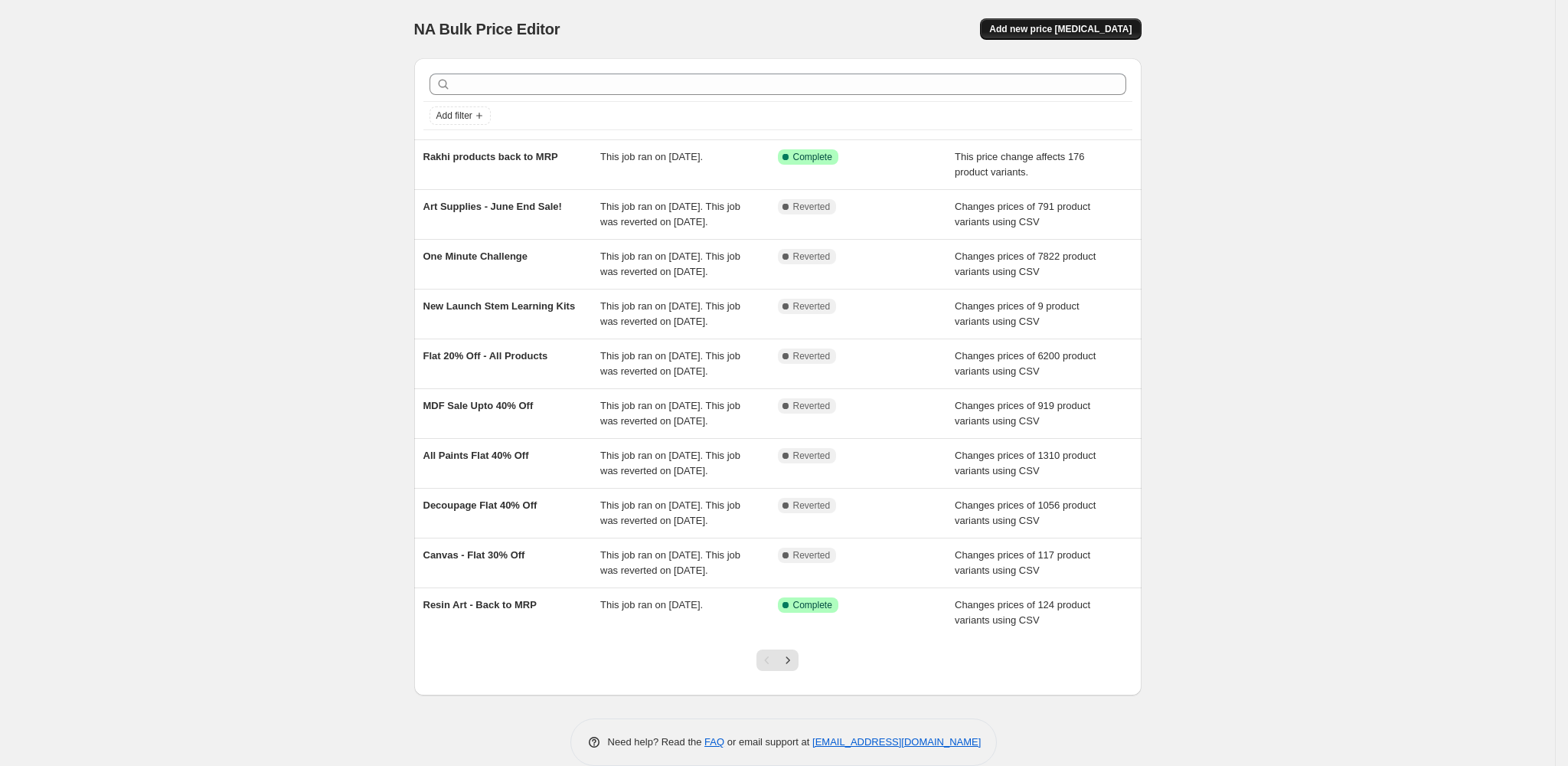
click at [1124, 22] on button "Add new price [MEDICAL_DATA]" at bounding box center [1060, 29] width 161 height 21
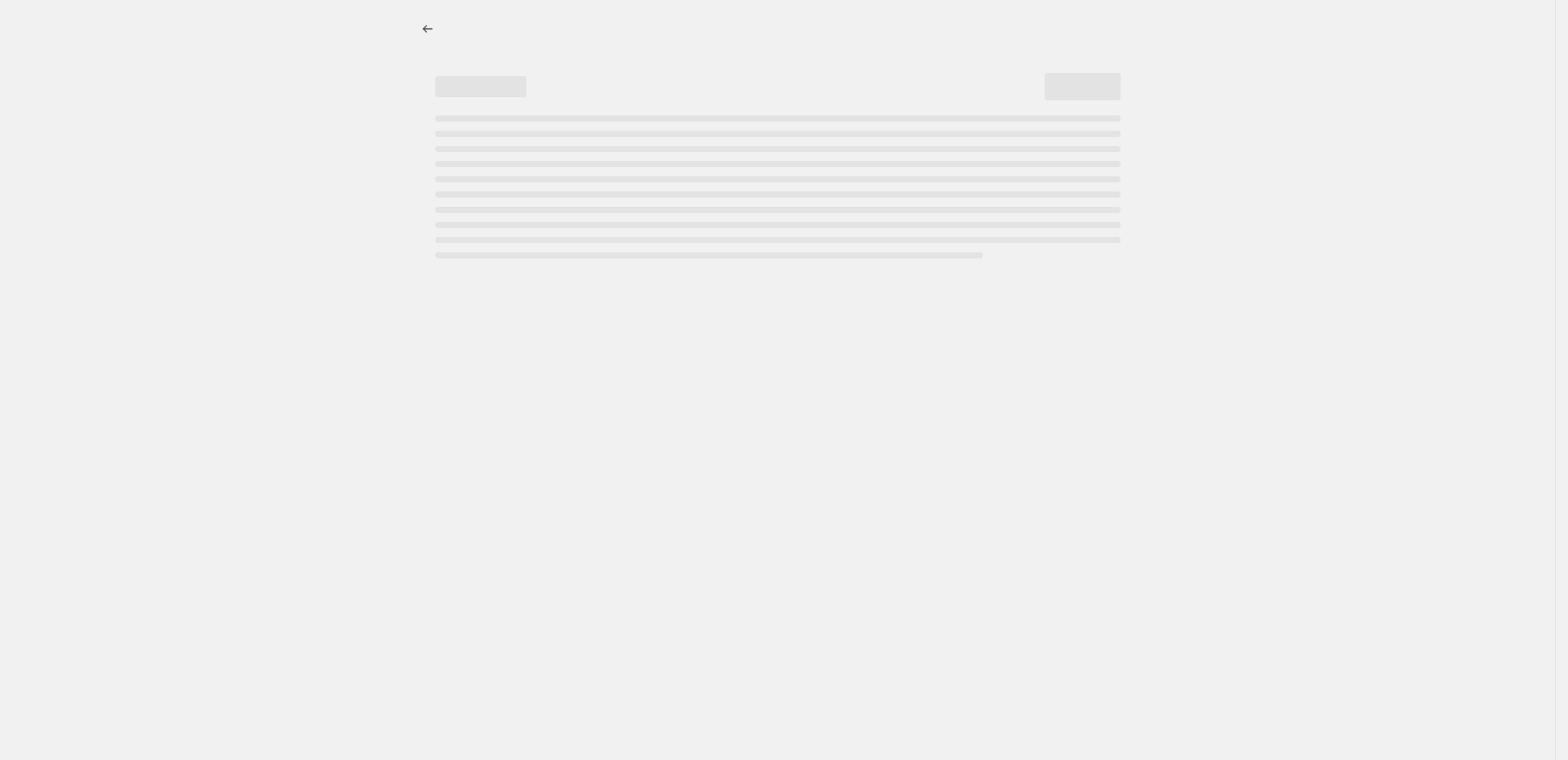
select select "percentage"
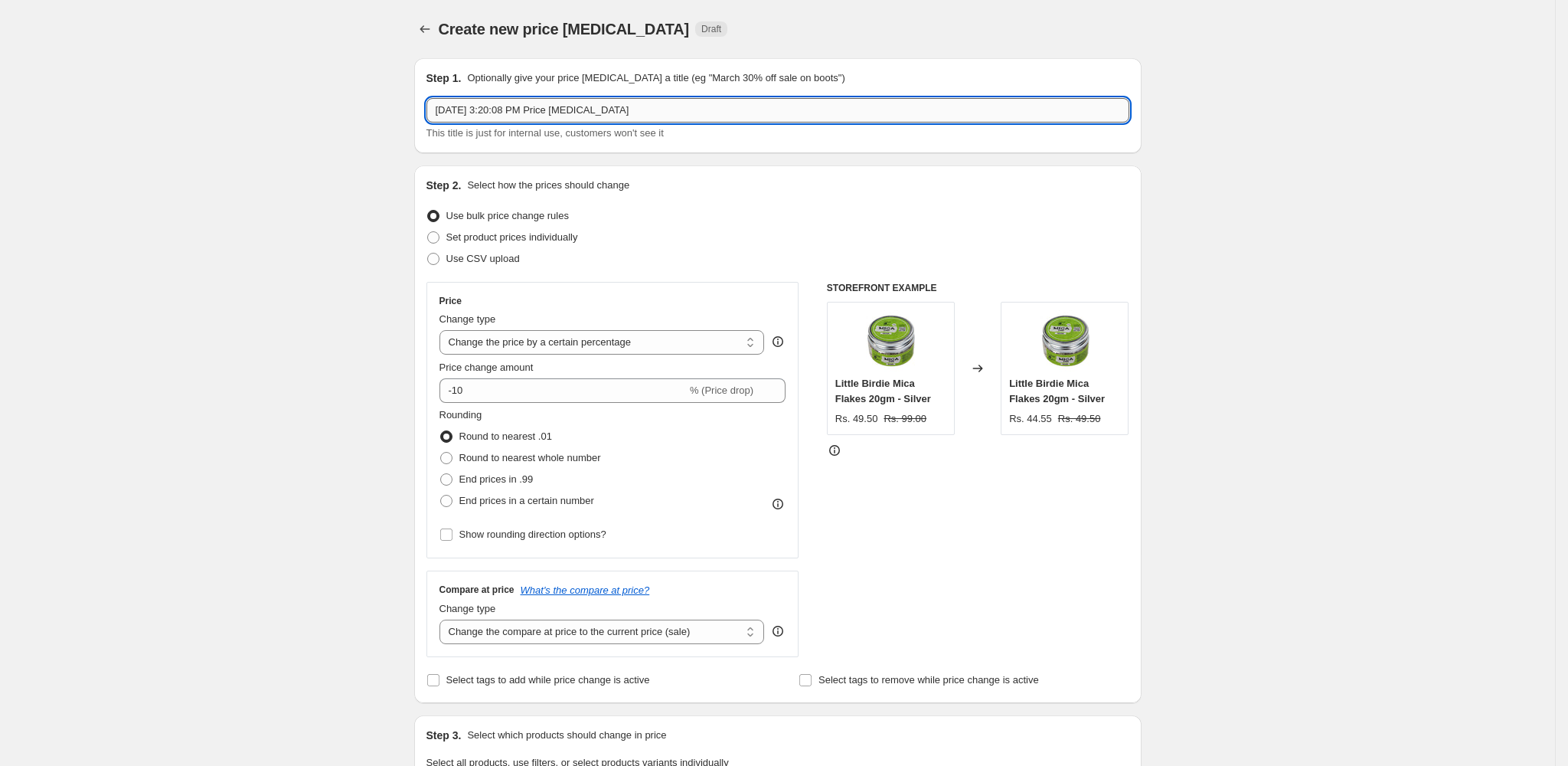
click at [546, 112] on input "Aug 10, 2025, 3:20:08 PM Price change job" at bounding box center [778, 111] width 703 height 25
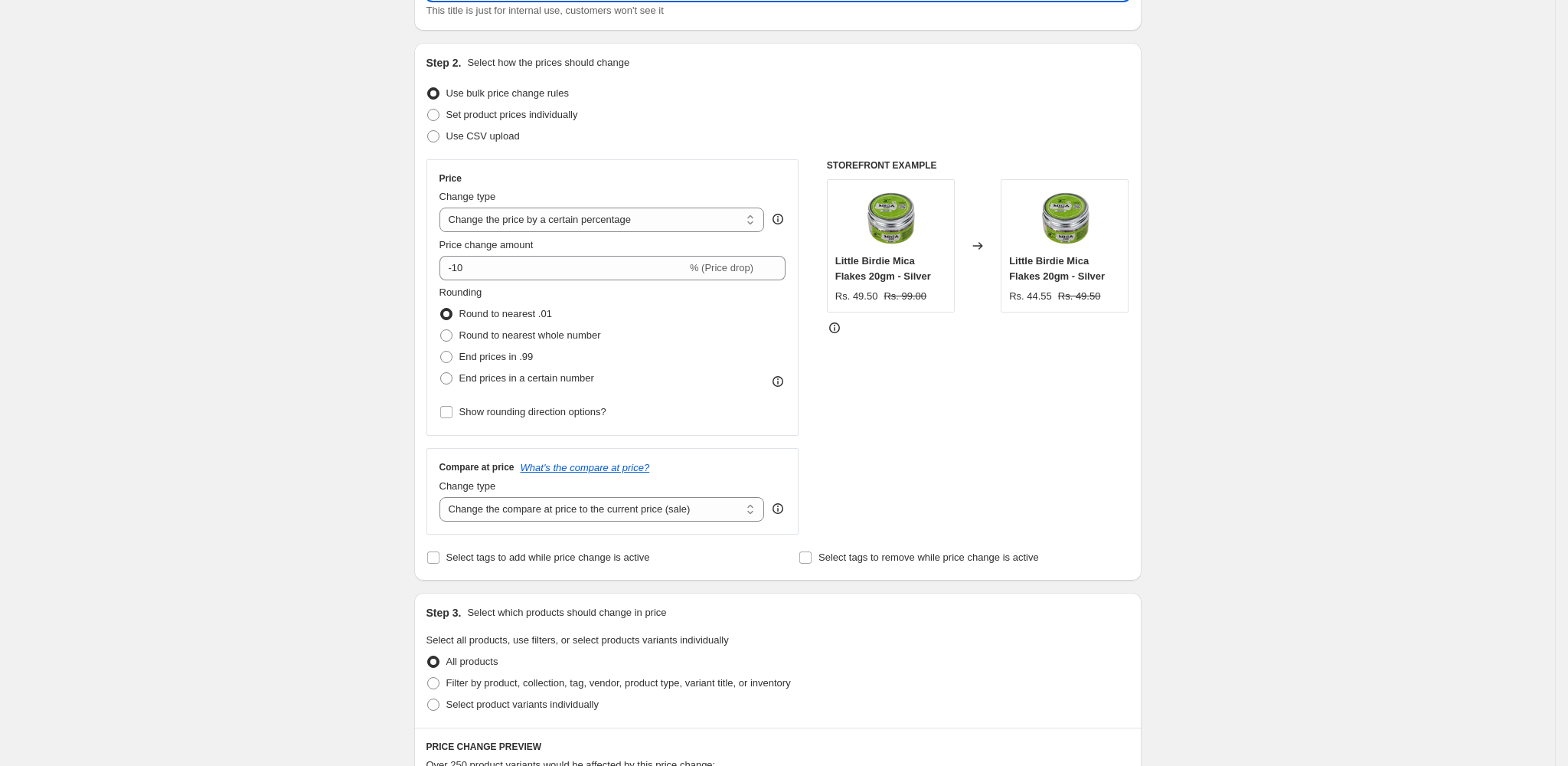
scroll to position [123, 0]
type input "600 seconds sale"
click at [486, 138] on span "Use CSV upload" at bounding box center [483, 134] width 74 height 11
click at [428, 130] on input "Use CSV upload" at bounding box center [427, 129] width 1 height 1
radio input "true"
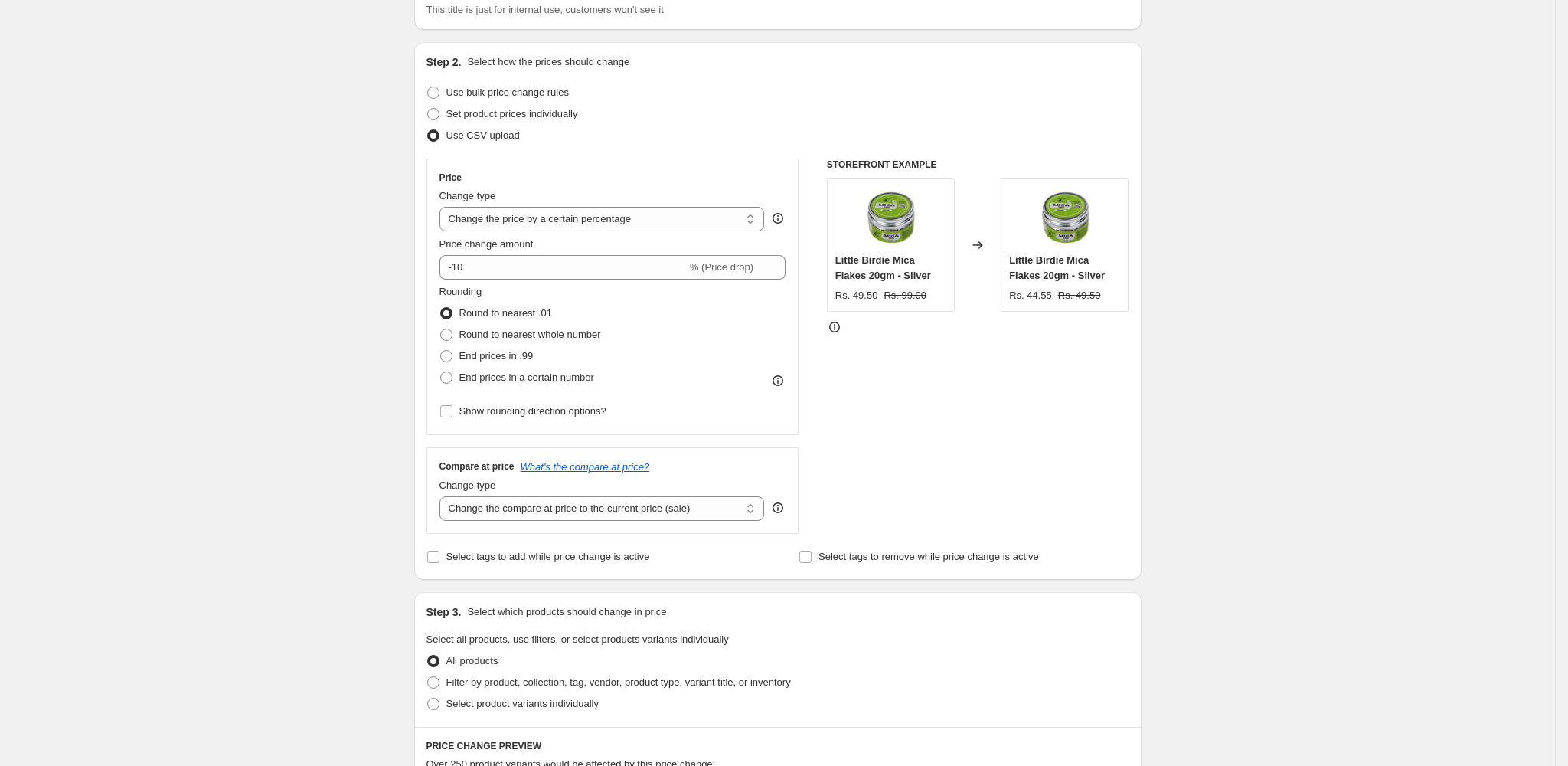
scroll to position [0, 0]
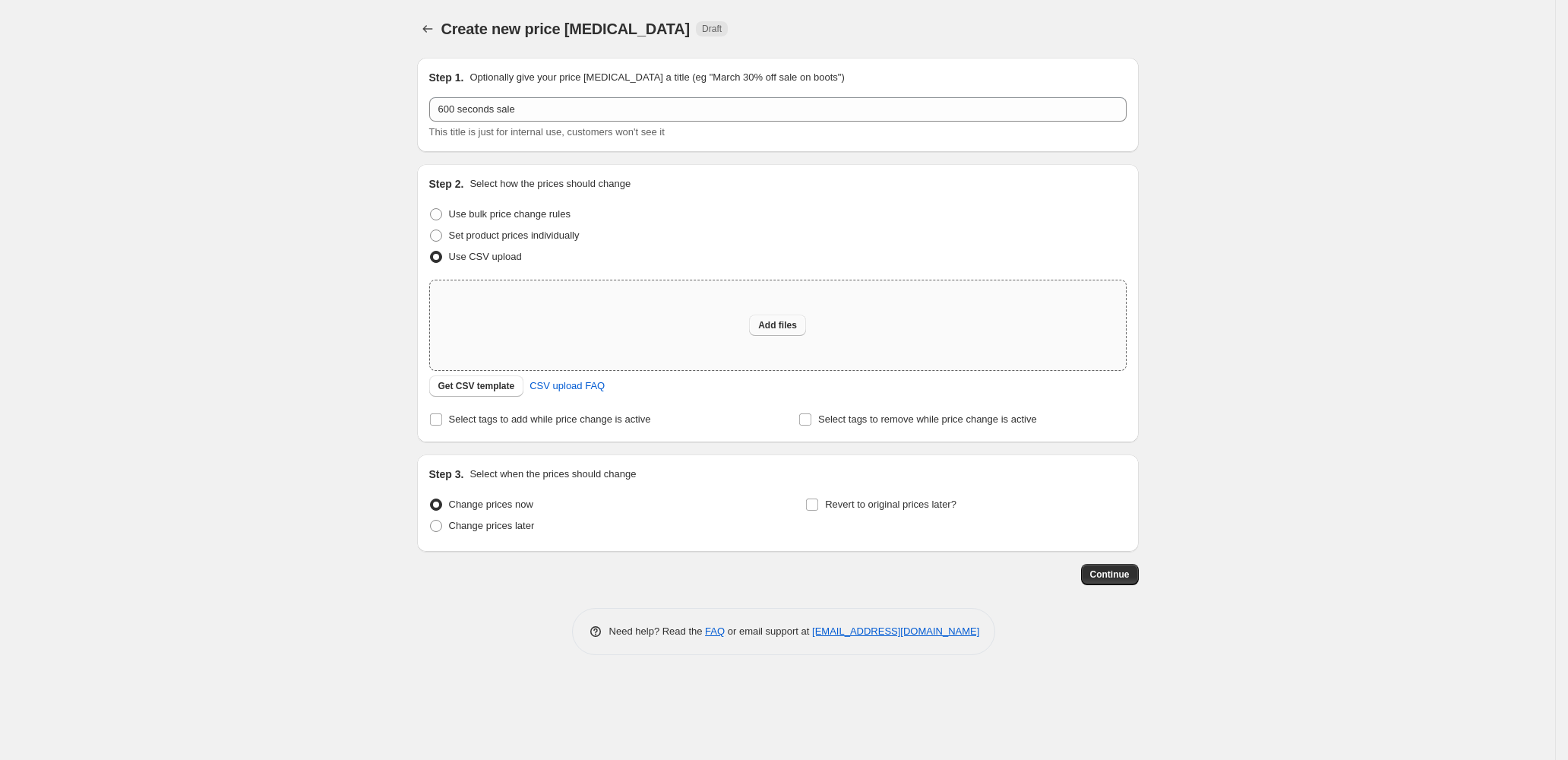
click at [767, 334] on button "Add files" at bounding box center [777, 325] width 57 height 21
type input "C:\fakepath\Back to MRP.csv"
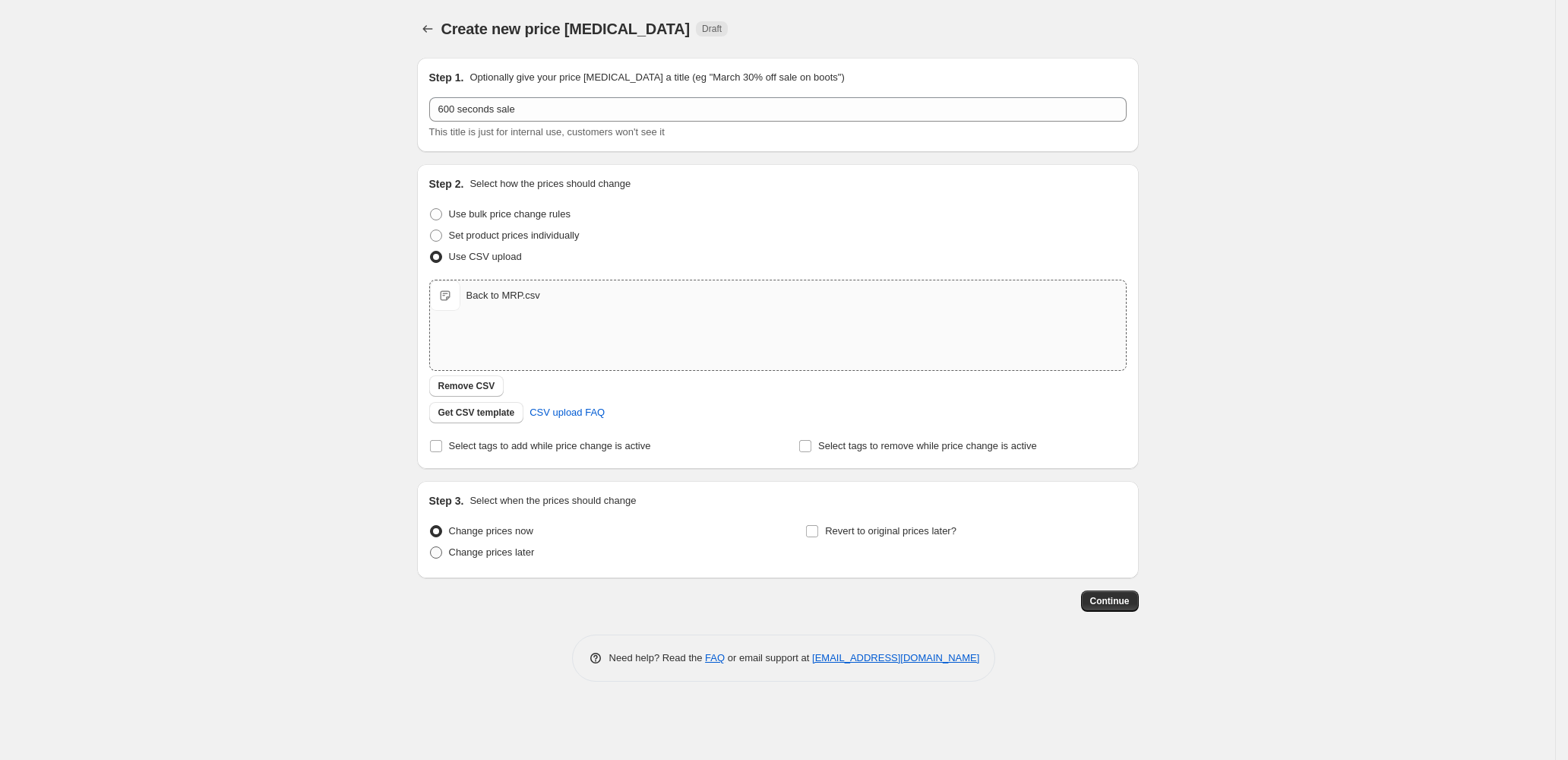
click at [505, 558] on span "Change prices later" at bounding box center [492, 552] width 86 height 11
click at [431, 547] on input "Change prices later" at bounding box center [430, 546] width 1 height 1
radio input "true"
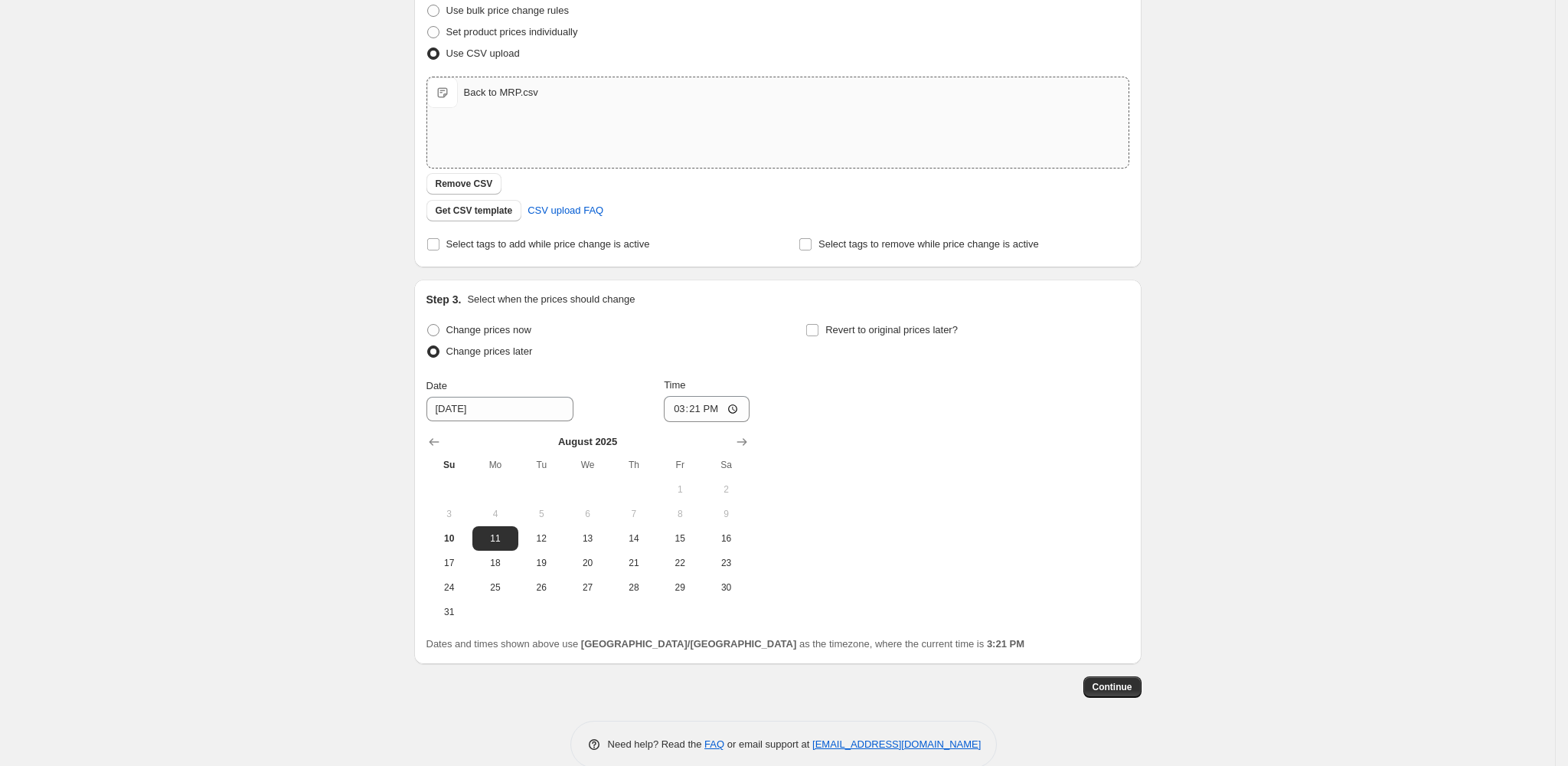
scroll to position [232, 0]
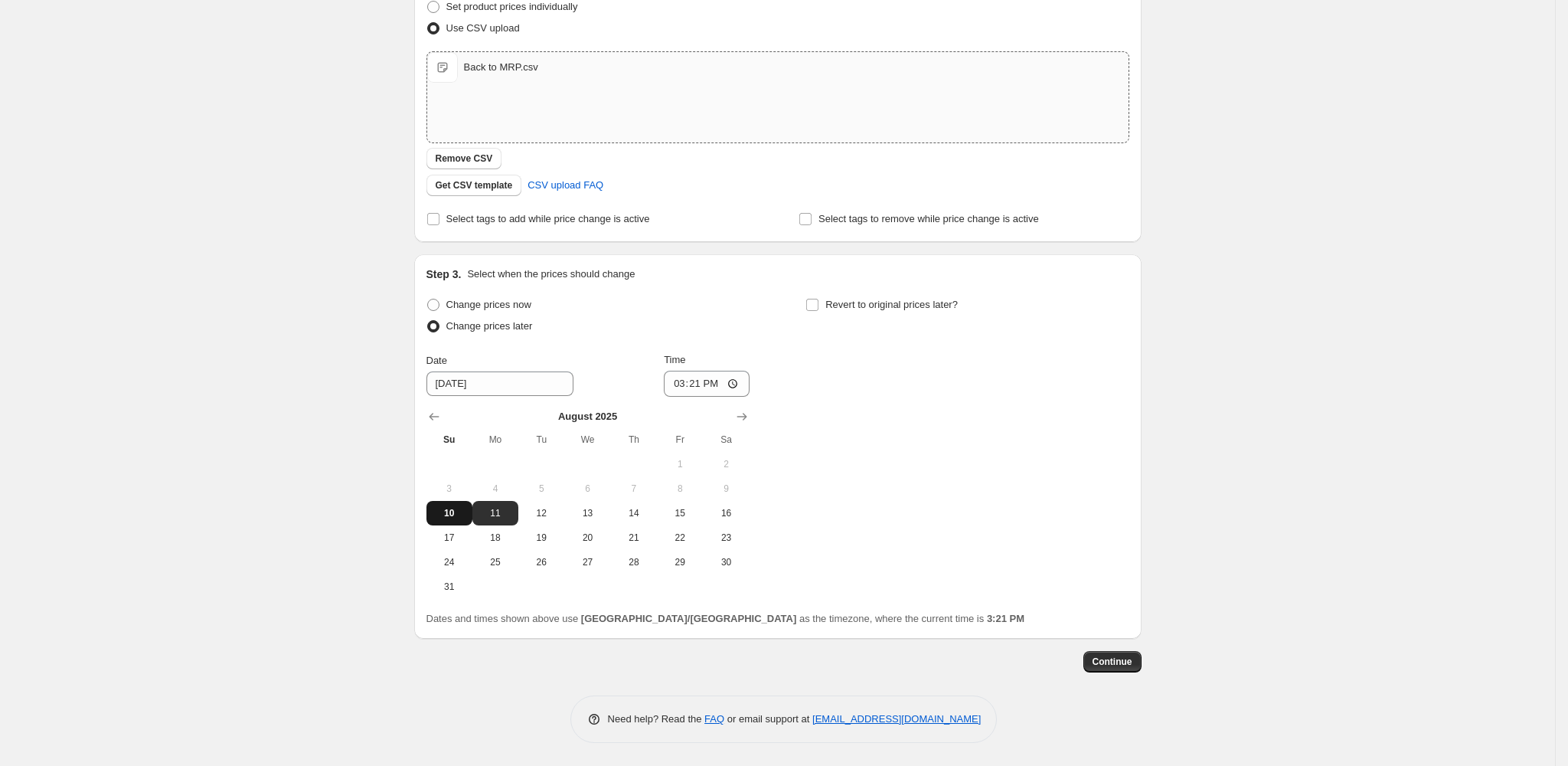
click at [442, 504] on button "10" at bounding box center [450, 513] width 46 height 25
type input "[DATE]"
click at [714, 379] on input "15:21" at bounding box center [707, 384] width 86 height 26
type input "15:30"
click at [819, 307] on input "Revert to original prices later?" at bounding box center [813, 305] width 12 height 12
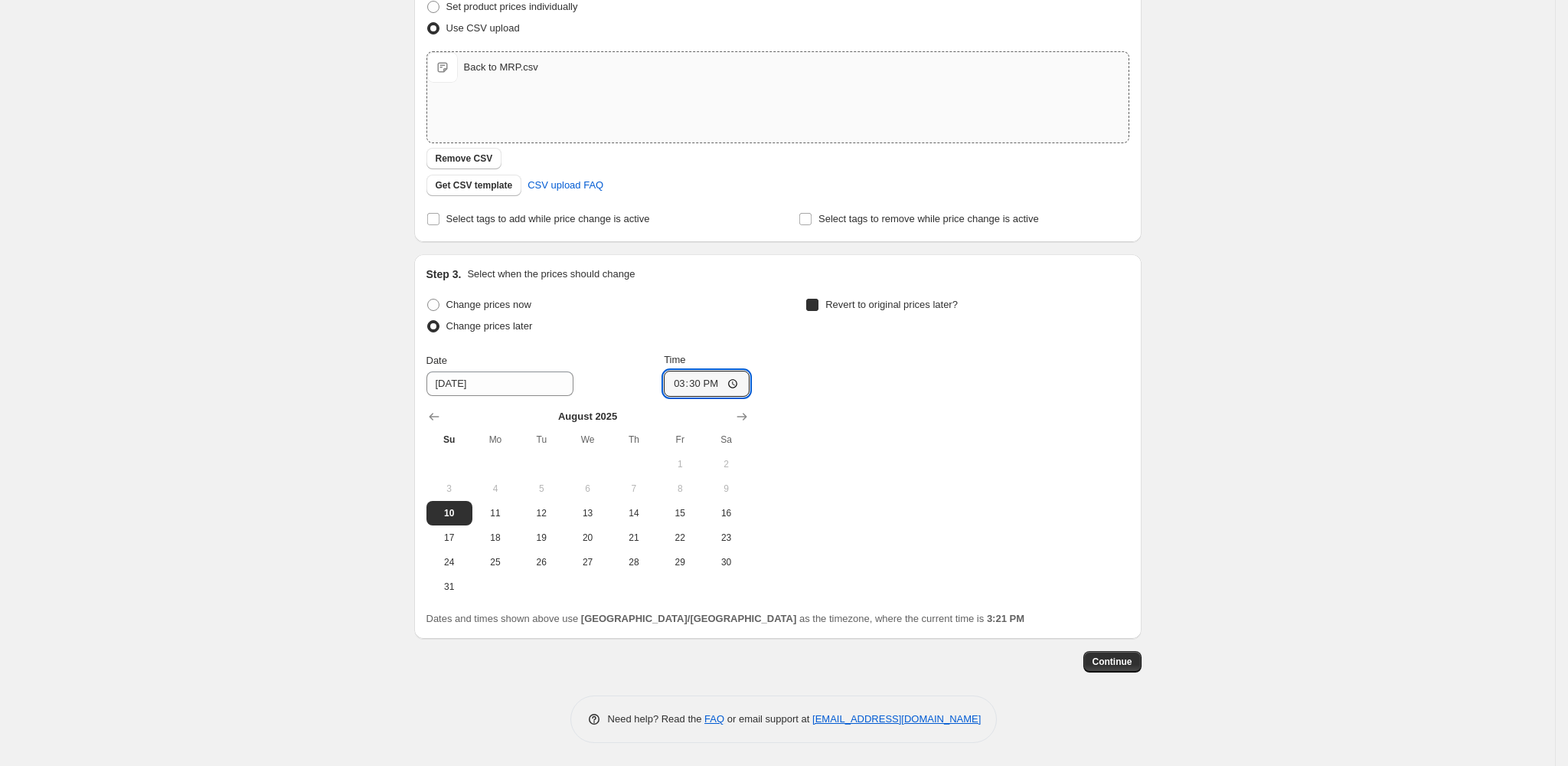
checkbox input "true"
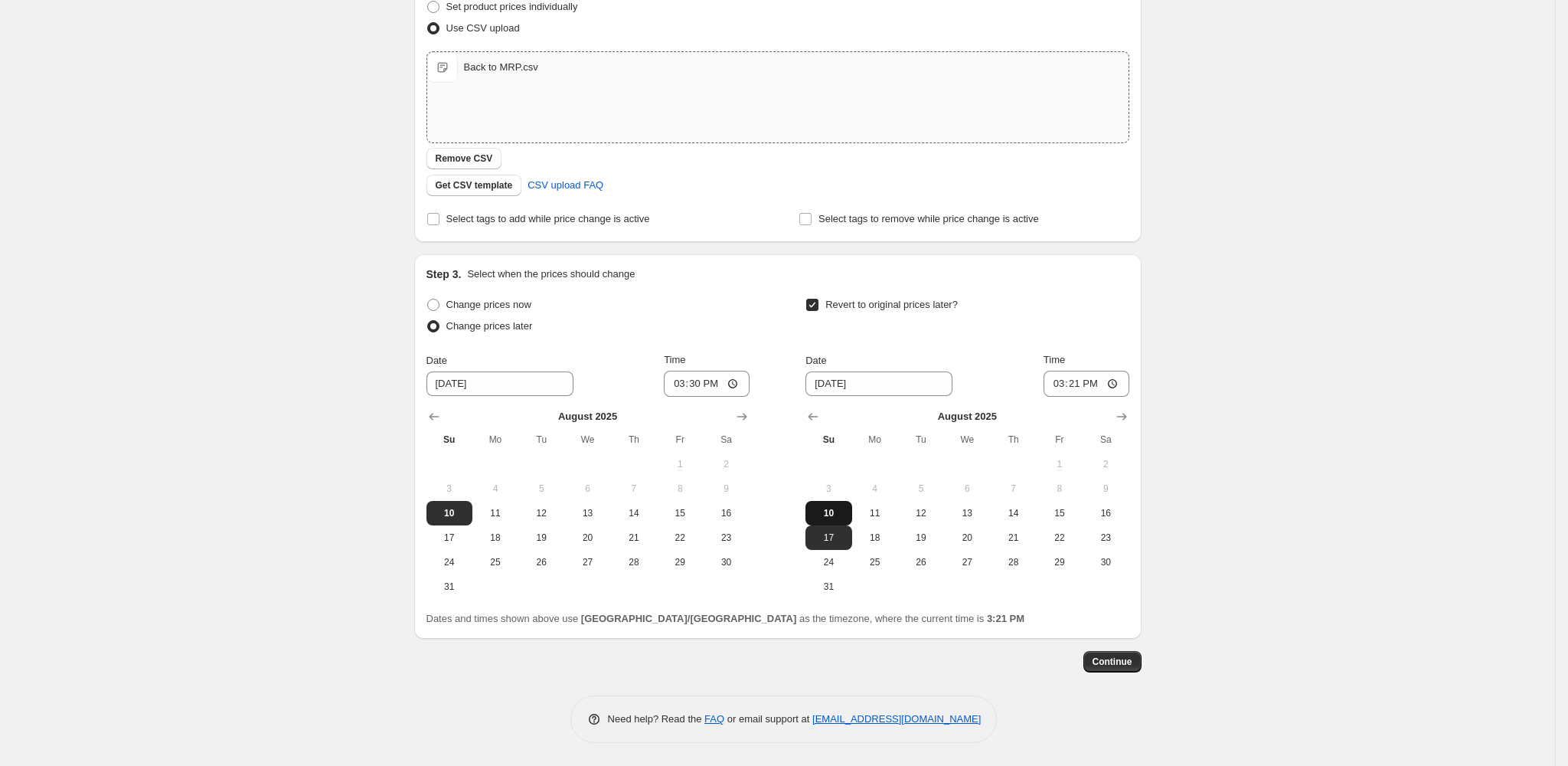
click at [843, 513] on span "10" at bounding box center [828, 513] width 33 height 12
type input "[DATE]"
click at [1078, 378] on input "15:21" at bounding box center [1087, 384] width 86 height 26
type input "15:40"
click at [1126, 661] on span "Continue" at bounding box center [1112, 661] width 40 height 12
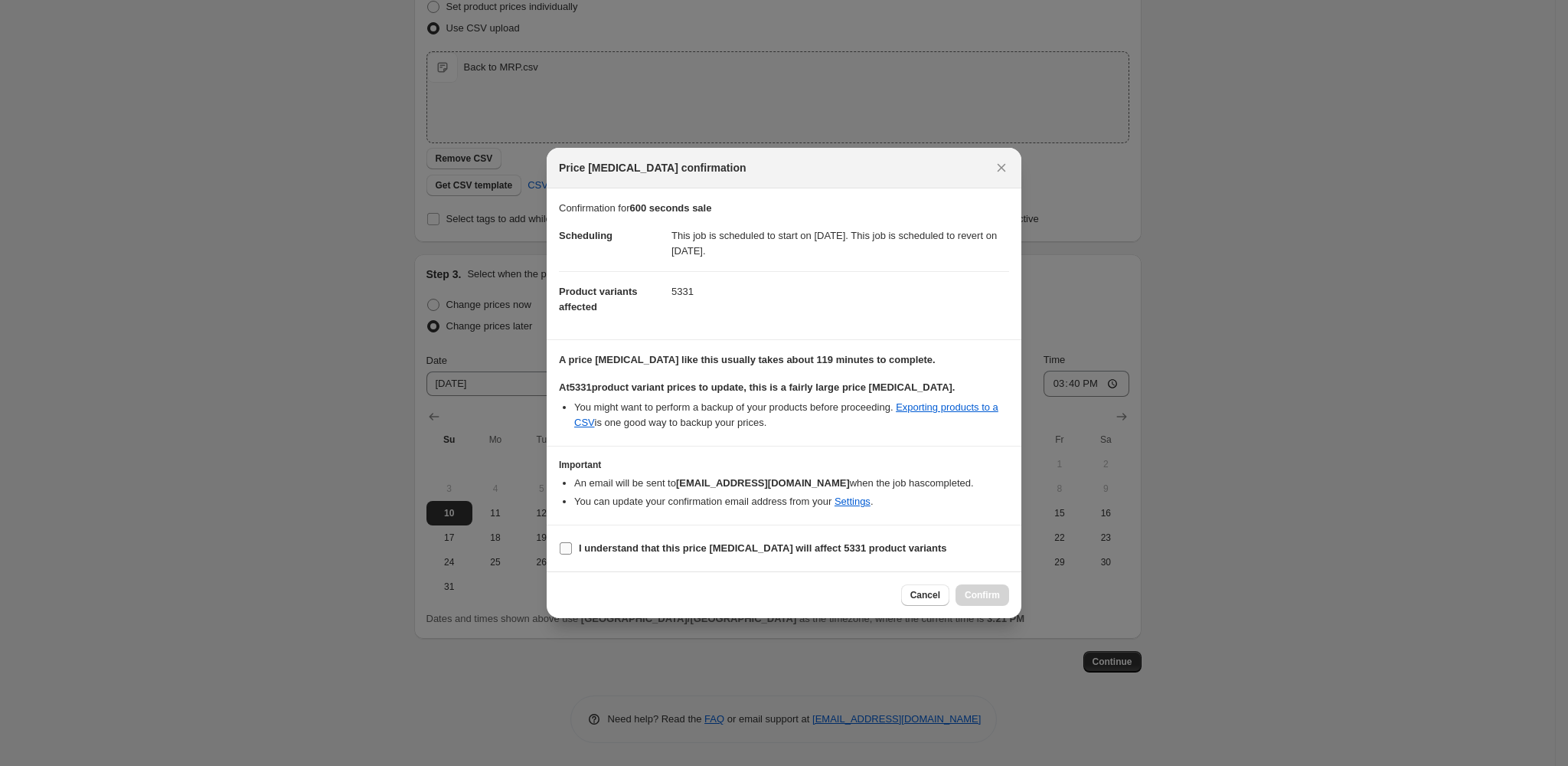
click at [646, 547] on b "I understand that this price [MEDICAL_DATA] will affect 5331 product variants" at bounding box center [762, 547] width 368 height 11
click at [572, 547] on input "I understand that this price [MEDICAL_DATA] will affect 5331 product variants" at bounding box center [566, 548] width 12 height 12
checkbox input "true"
click at [981, 592] on span "Confirm" at bounding box center [982, 595] width 35 height 12
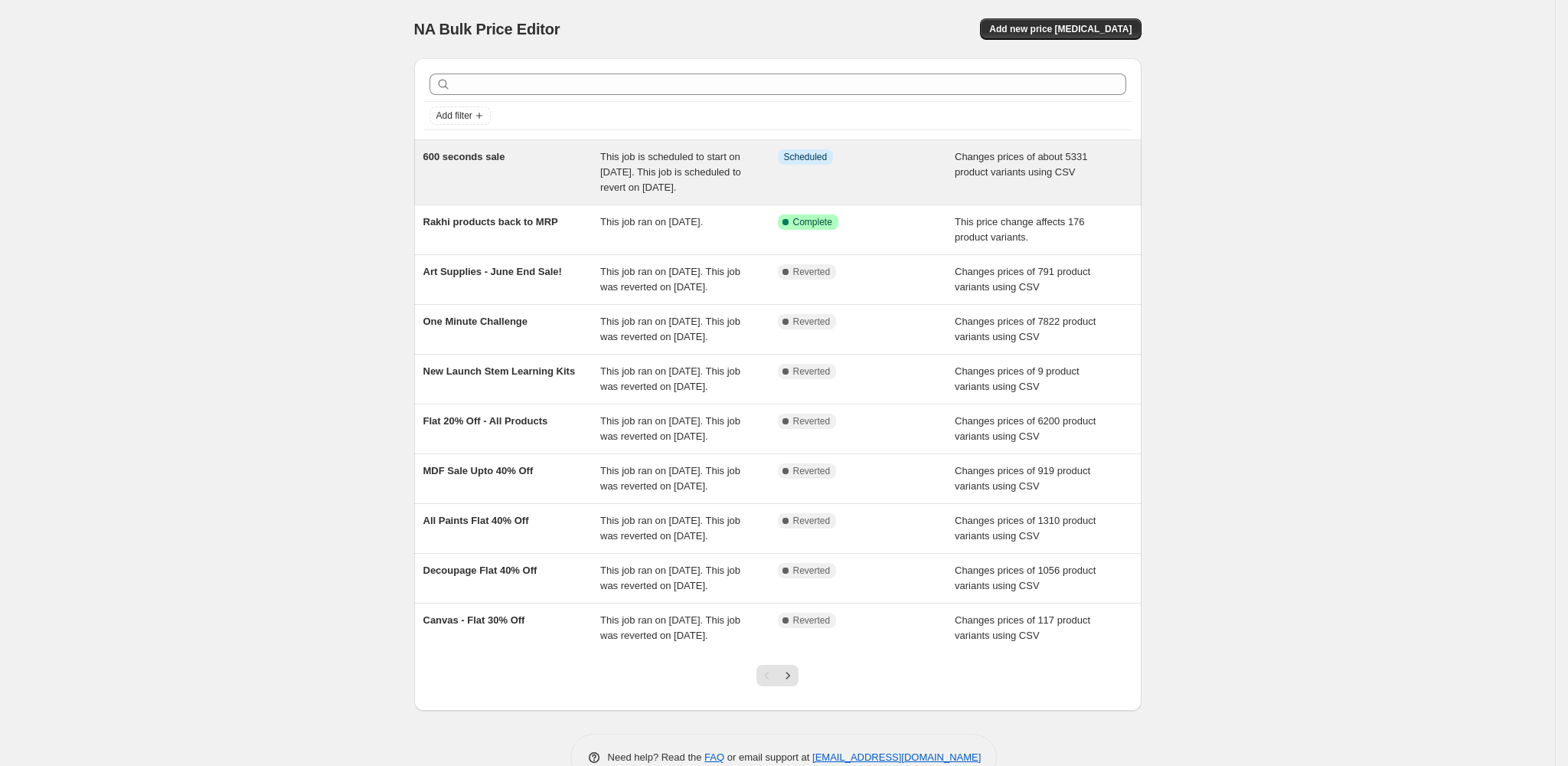
click at [498, 151] on span "600 seconds sale" at bounding box center [464, 156] width 82 height 11
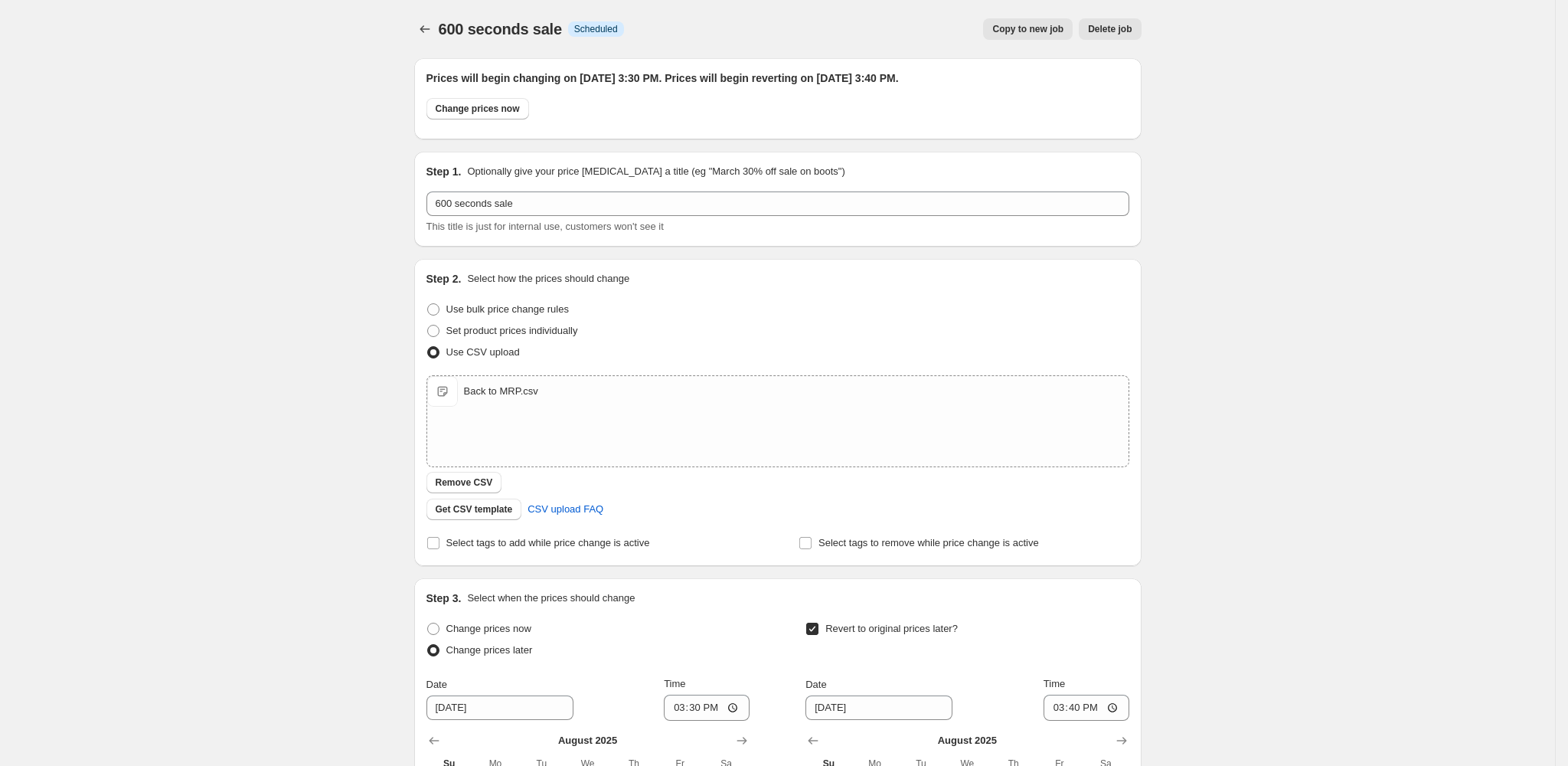
scroll to position [325, 0]
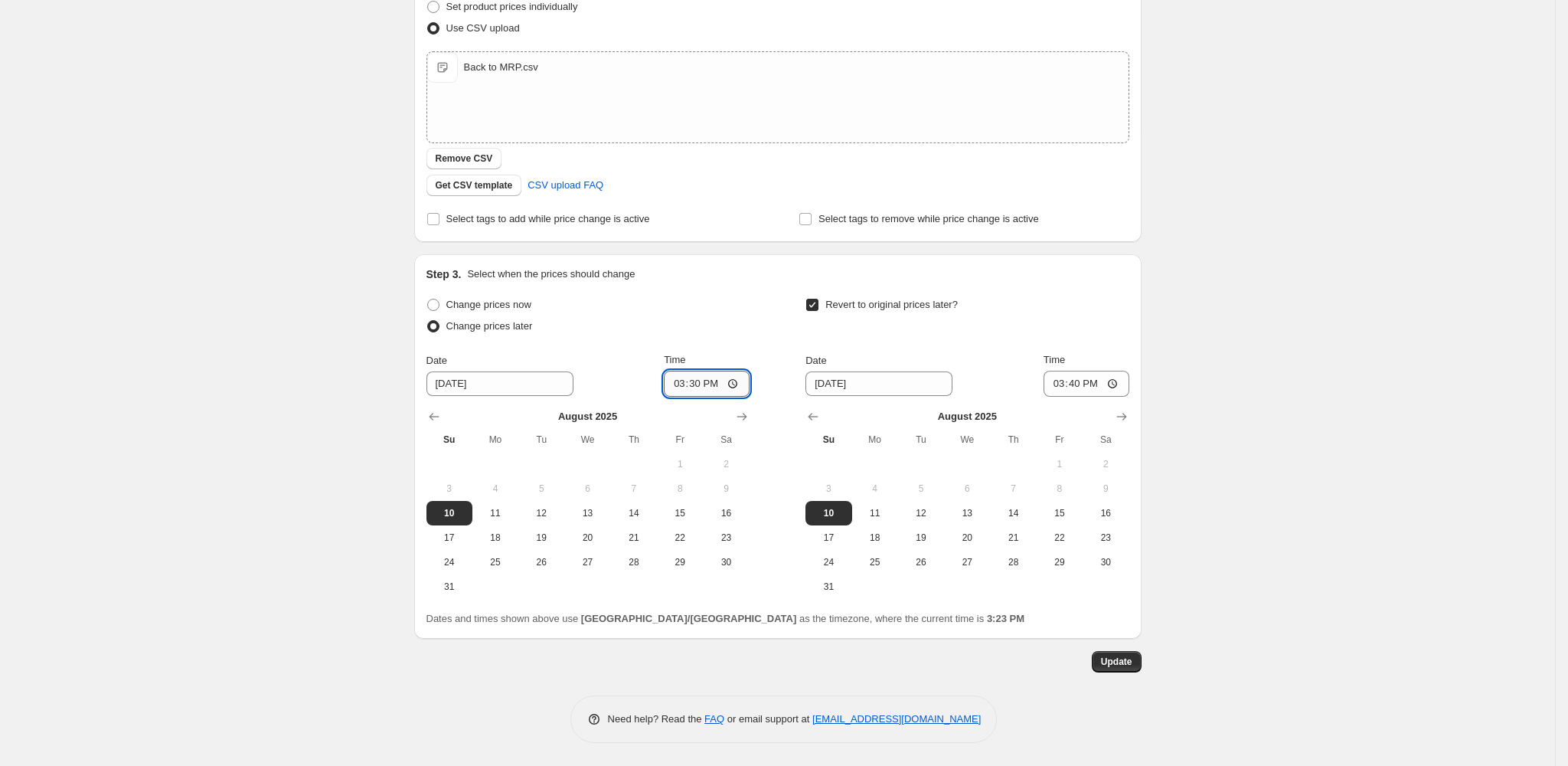
click at [712, 383] on input "15:30" at bounding box center [707, 384] width 86 height 26
click at [699, 383] on input "15:30" at bounding box center [707, 384] width 86 height 26
type input "16:00"
click at [1078, 386] on input "15:40" at bounding box center [1087, 384] width 86 height 26
type input "16:10"
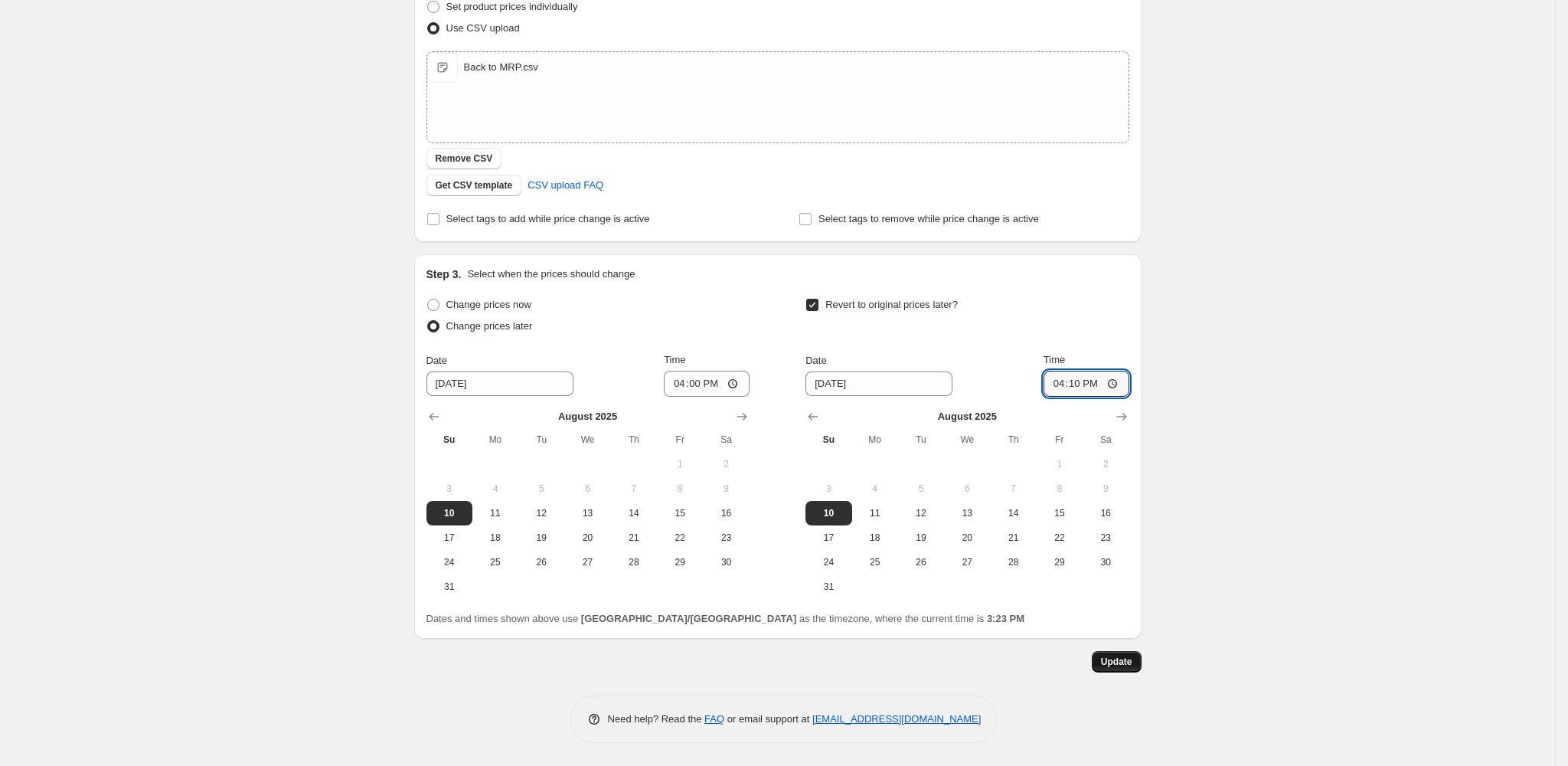
click at [1130, 659] on span "Update" at bounding box center [1117, 661] width 32 height 12
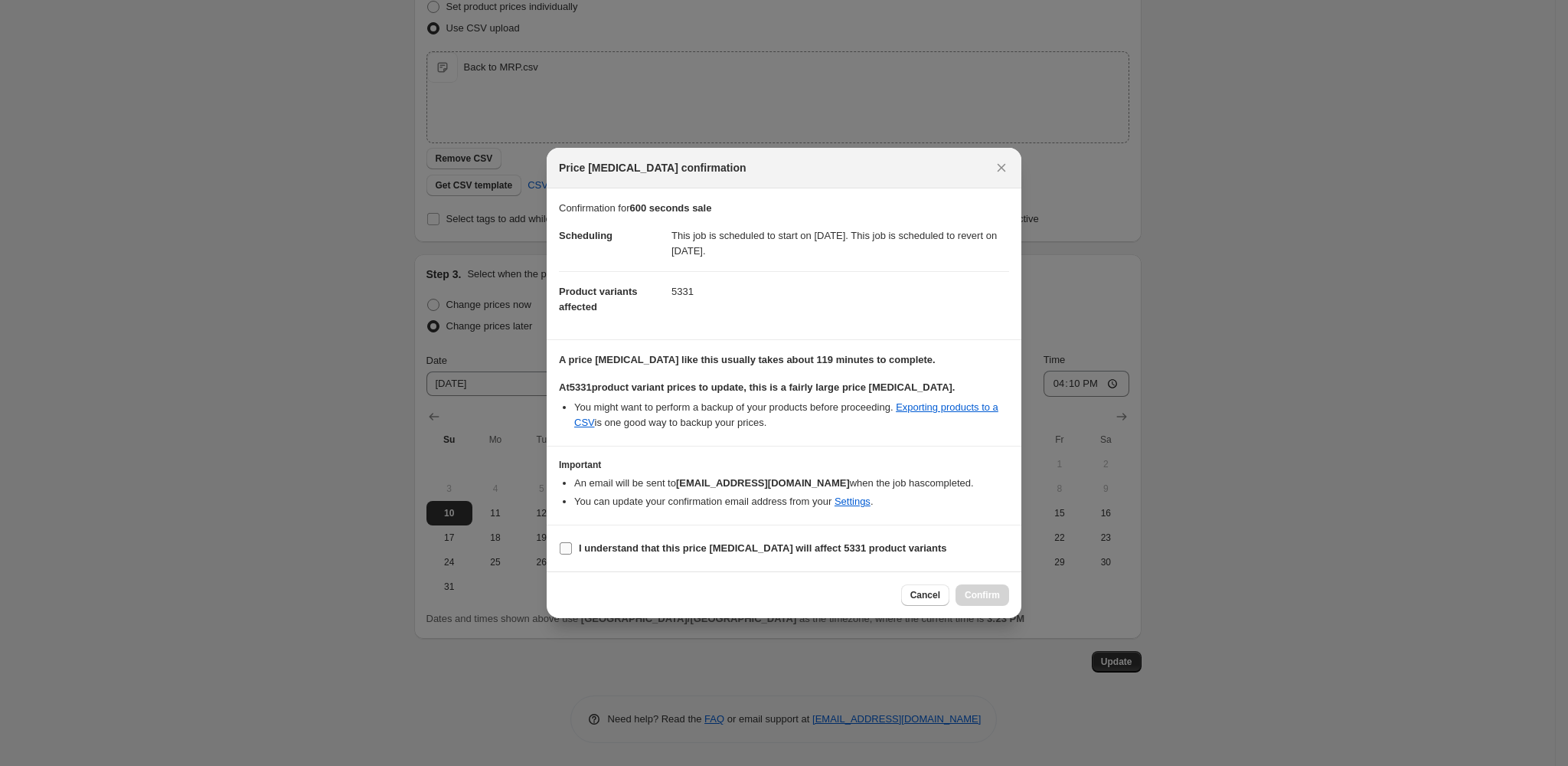
click at [791, 548] on b "I understand that this price [MEDICAL_DATA] will affect 5331 product variants" at bounding box center [762, 547] width 368 height 11
click at [572, 548] on input "I understand that this price [MEDICAL_DATA] will affect 5331 product variants" at bounding box center [566, 548] width 12 height 12
checkbox input "true"
click at [980, 600] on span "Confirm" at bounding box center [982, 595] width 35 height 12
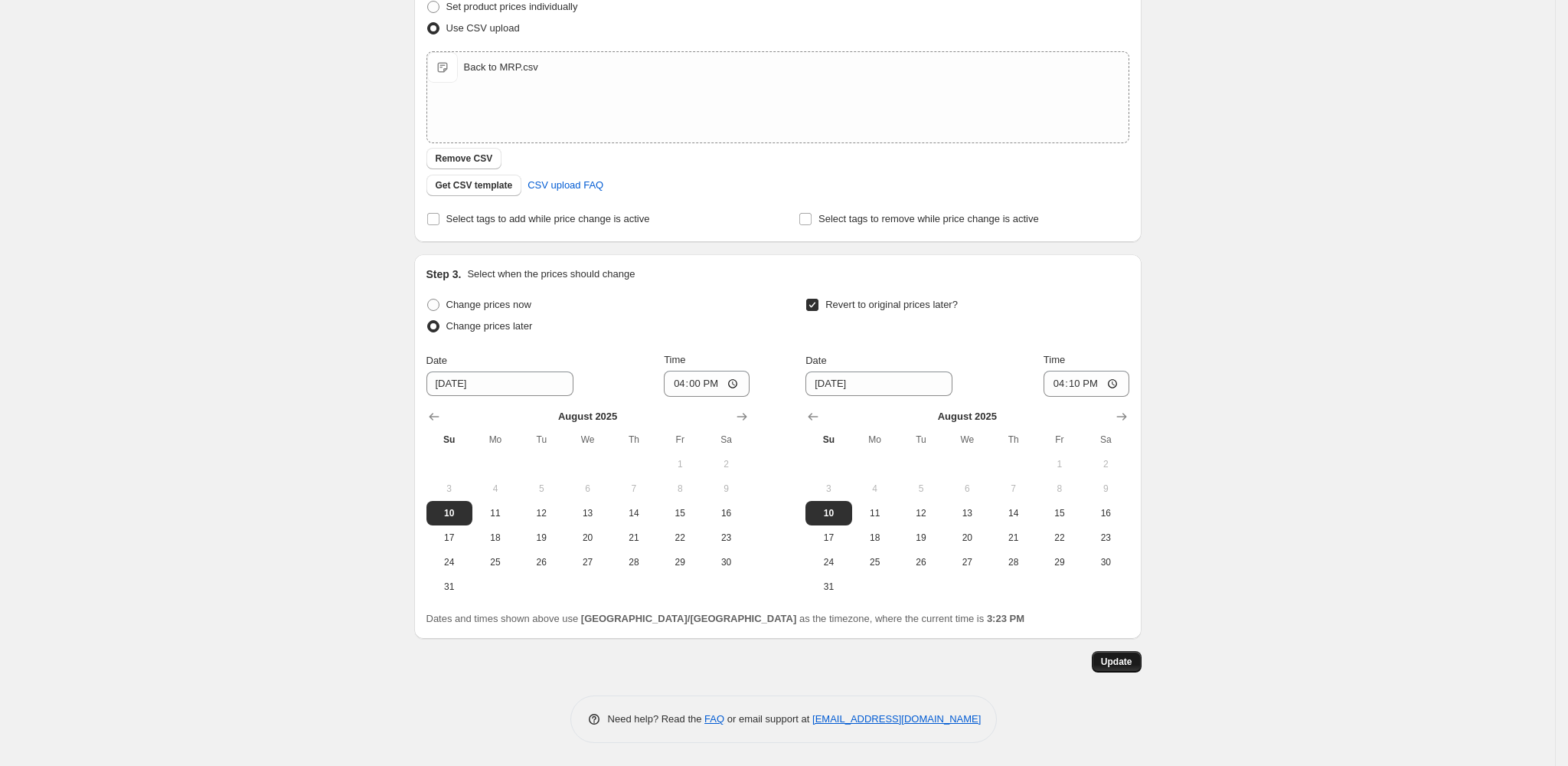
click at [1123, 657] on span "Update" at bounding box center [1117, 661] width 32 height 12
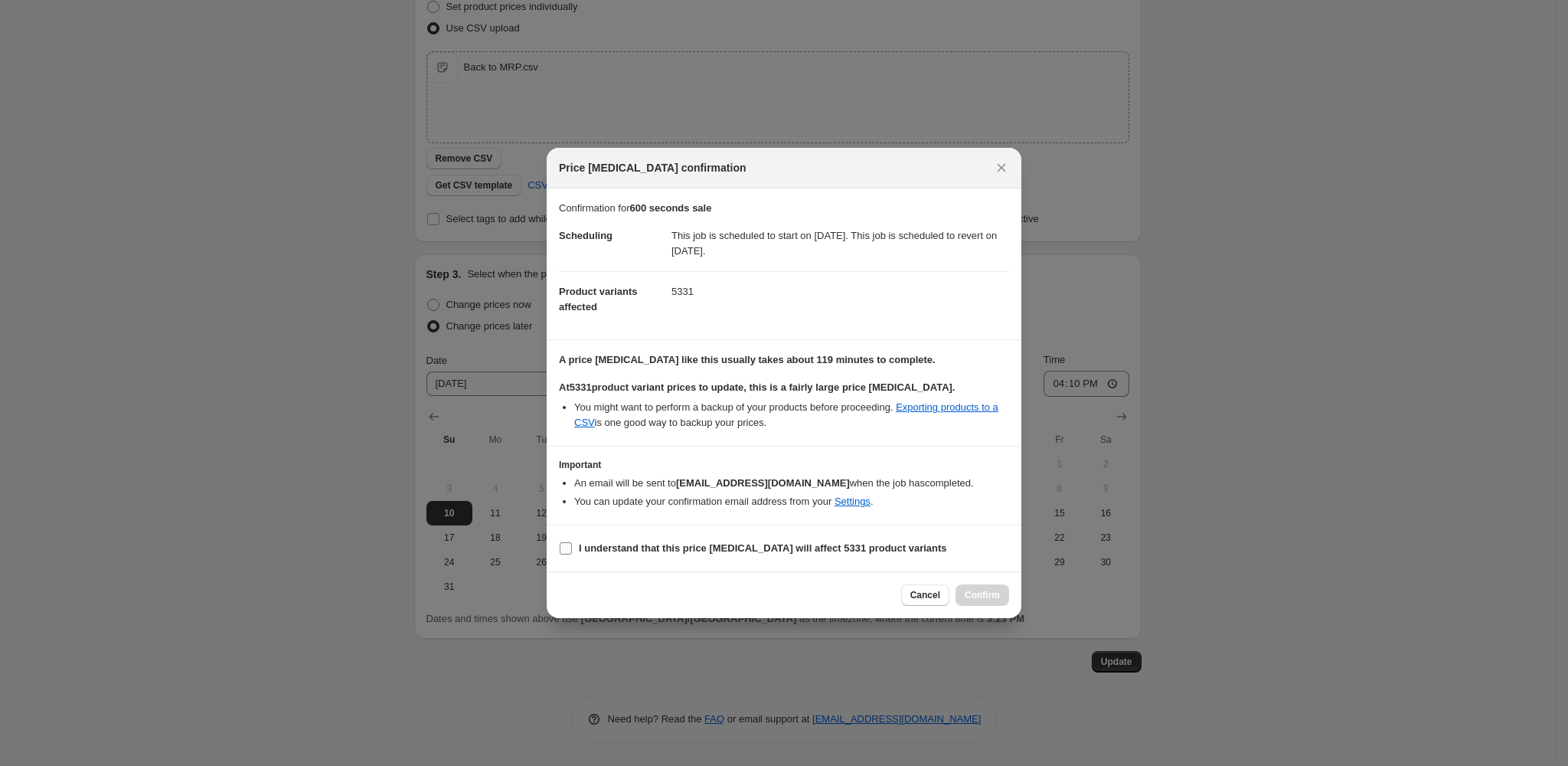
click at [865, 550] on b "I understand that this price [MEDICAL_DATA] will affect 5331 product variants" at bounding box center [762, 547] width 368 height 11
click at [572, 550] on input "I understand that this price [MEDICAL_DATA] will affect 5331 product variants" at bounding box center [566, 548] width 12 height 12
checkbox input "true"
click at [979, 603] on button "Confirm" at bounding box center [982, 595] width 54 height 21
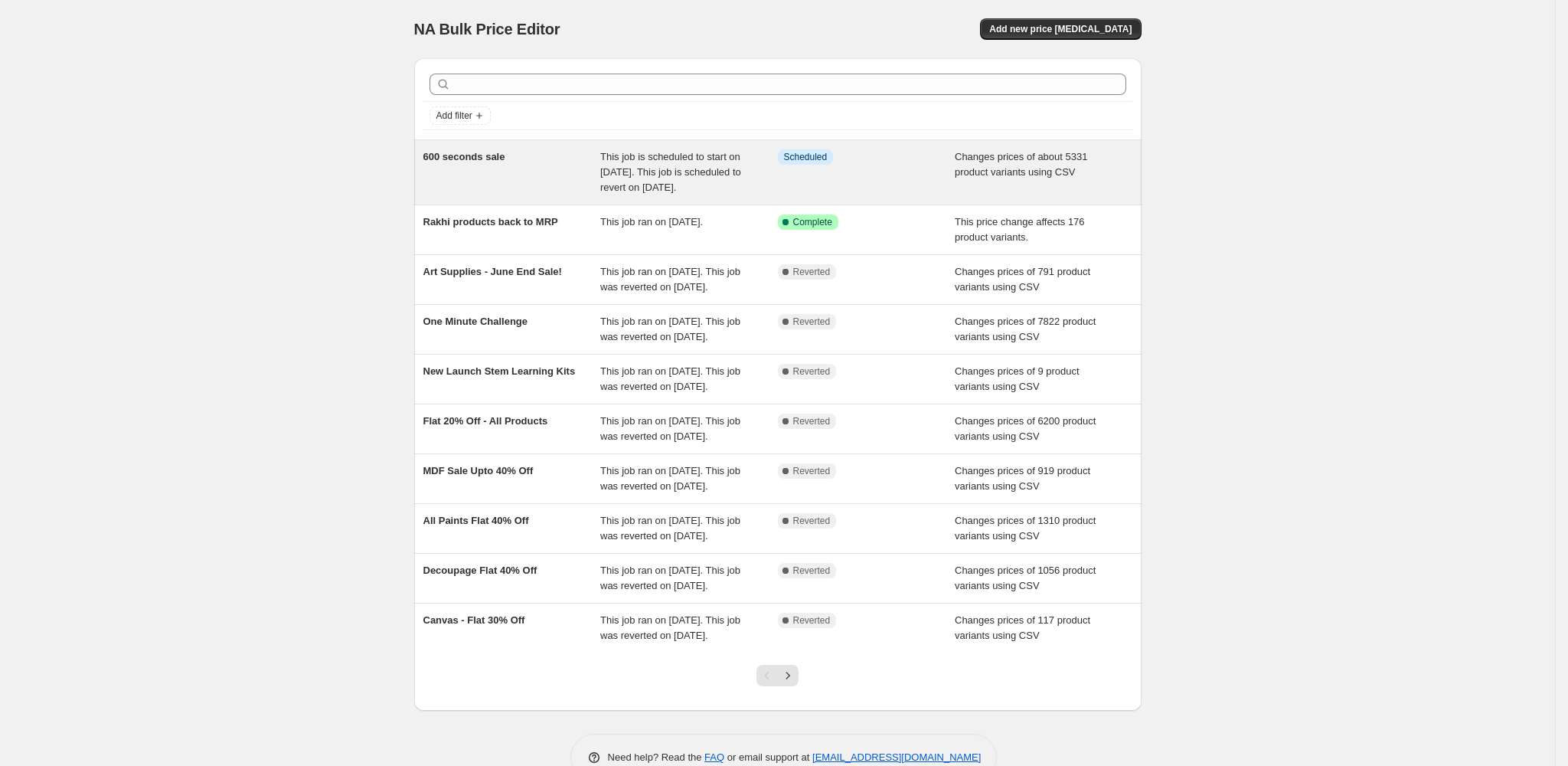
click at [472, 169] on div "600 seconds sale" at bounding box center [512, 172] width 177 height 46
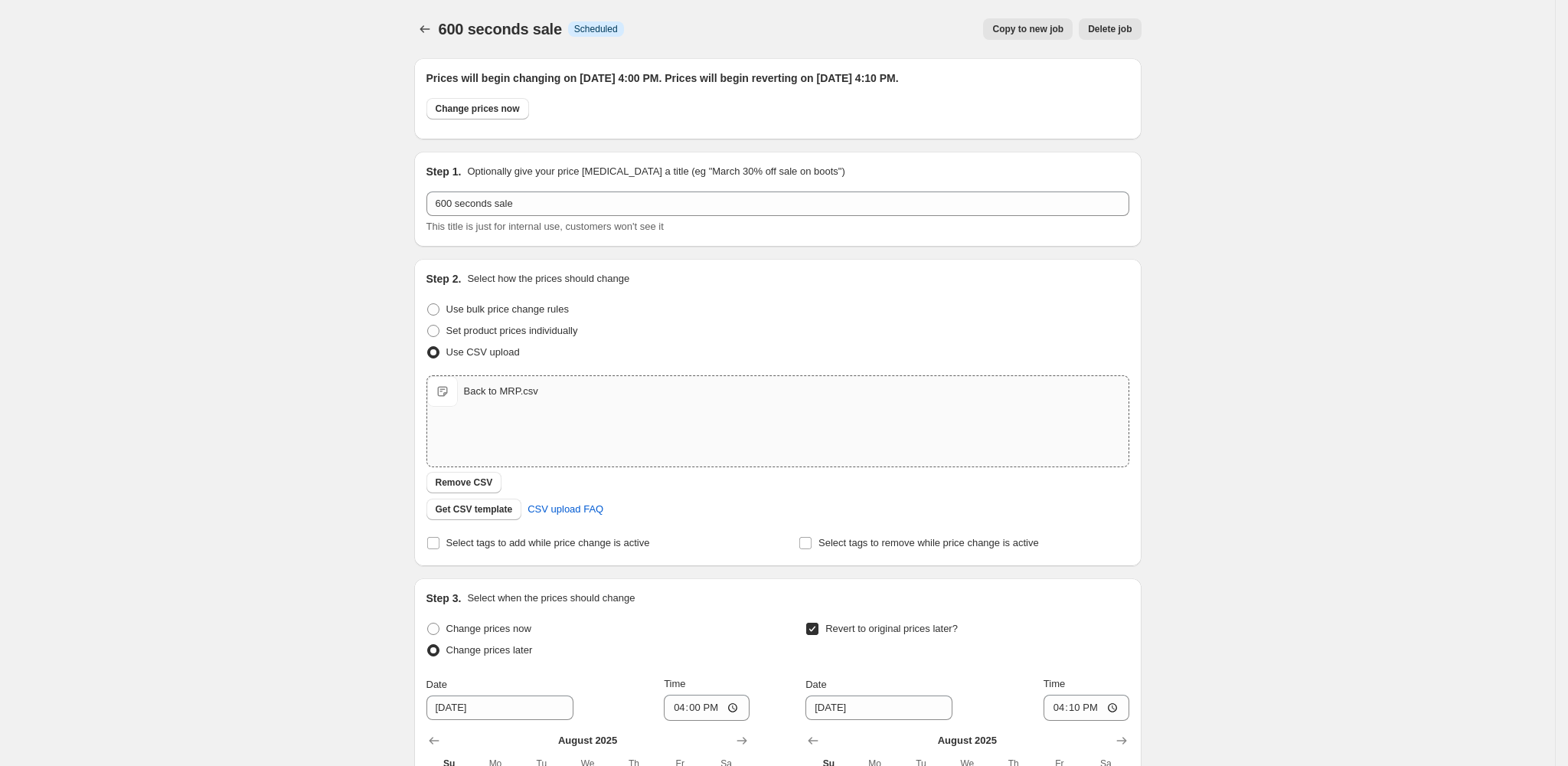
scroll to position [325, 0]
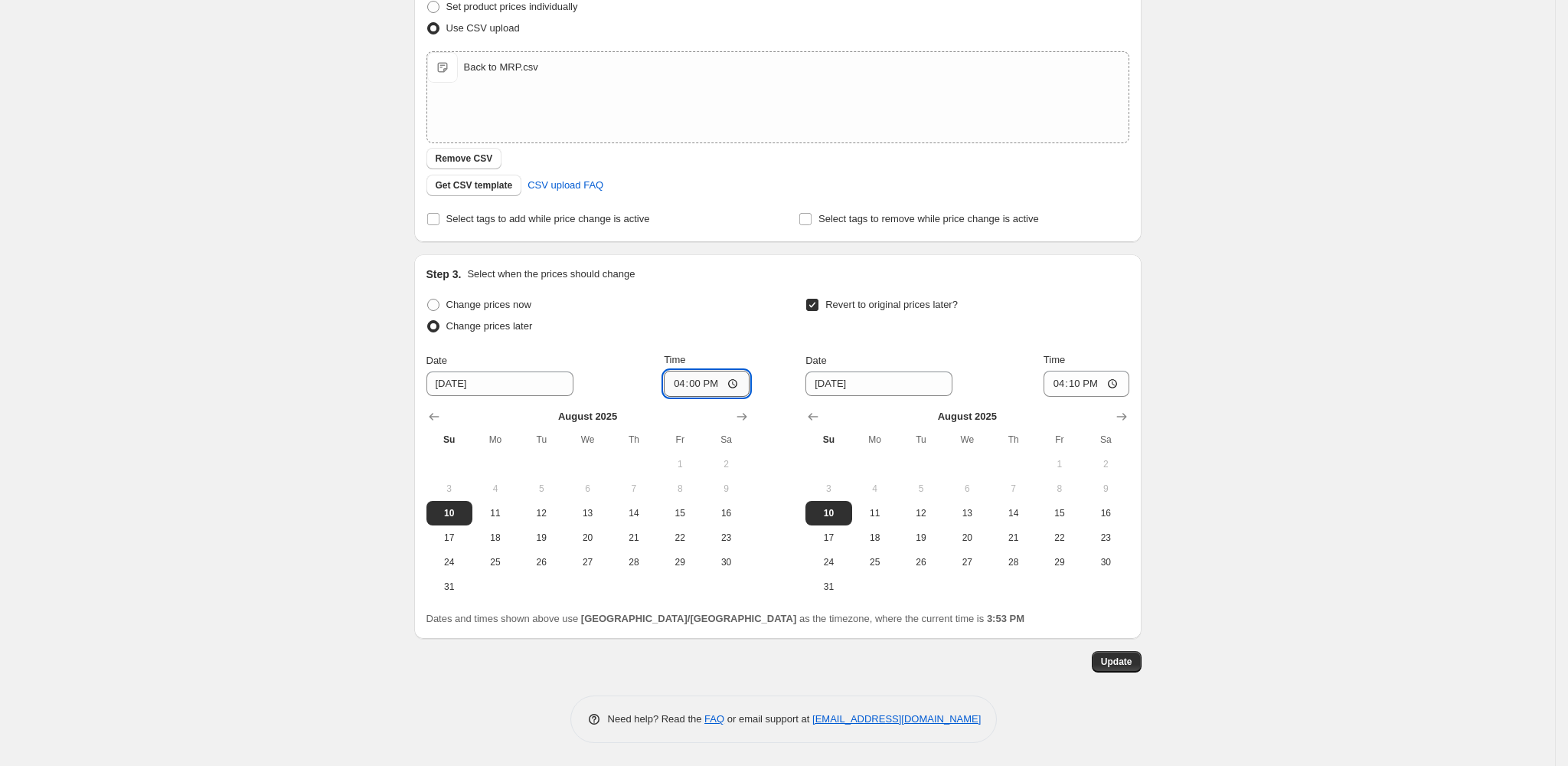
click at [706, 385] on input "16:00" at bounding box center [707, 384] width 86 height 26
type input "15:55"
click at [1124, 666] on span "Update" at bounding box center [1117, 661] width 32 height 12
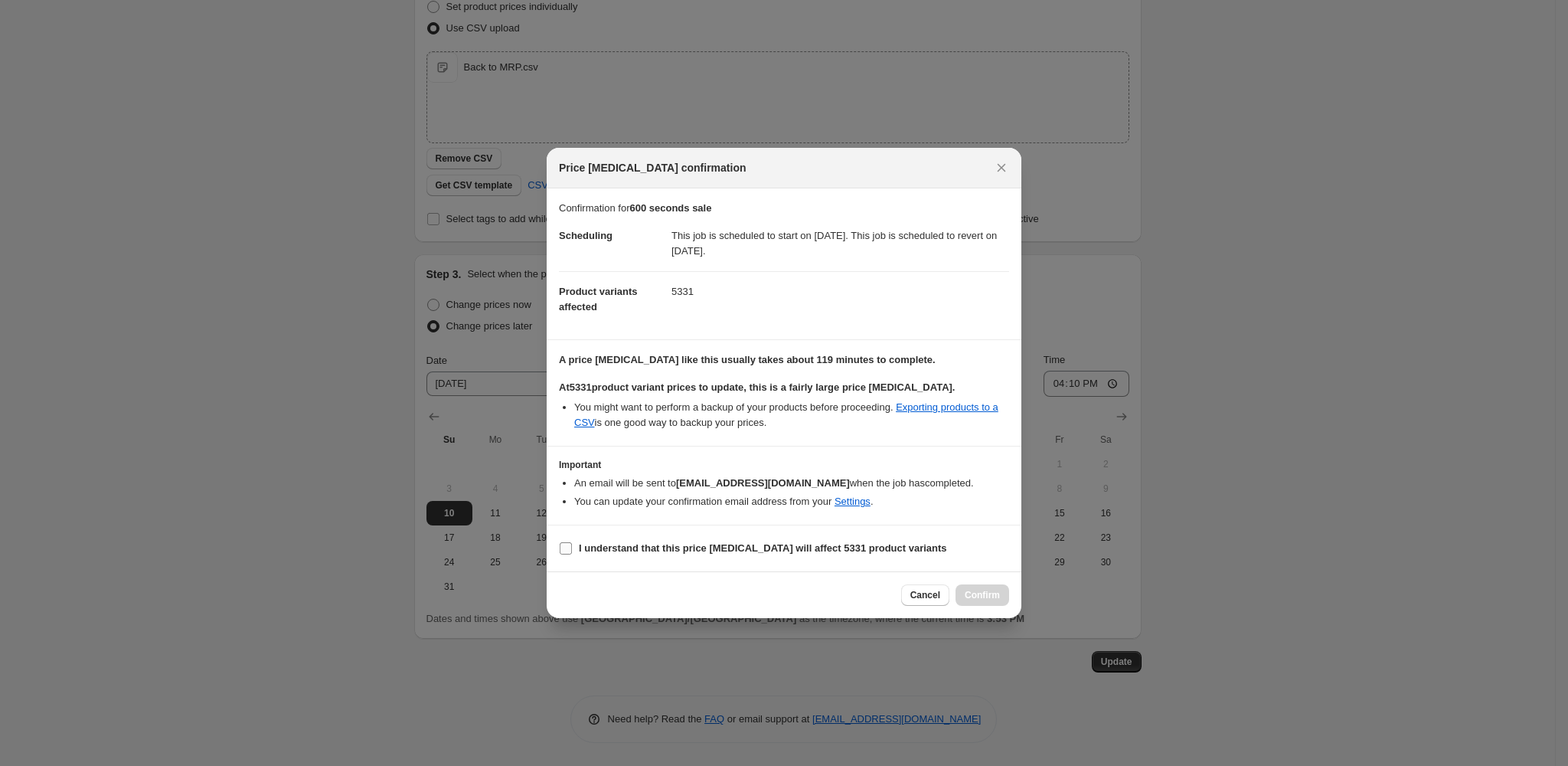
click at [825, 553] on b "I understand that this price [MEDICAL_DATA] will affect 5331 product variants" at bounding box center [762, 547] width 368 height 11
click at [572, 553] on input "I understand that this price [MEDICAL_DATA] will affect 5331 product variants" at bounding box center [566, 548] width 12 height 12
checkbox input "true"
click at [989, 599] on span "Confirm" at bounding box center [982, 595] width 35 height 12
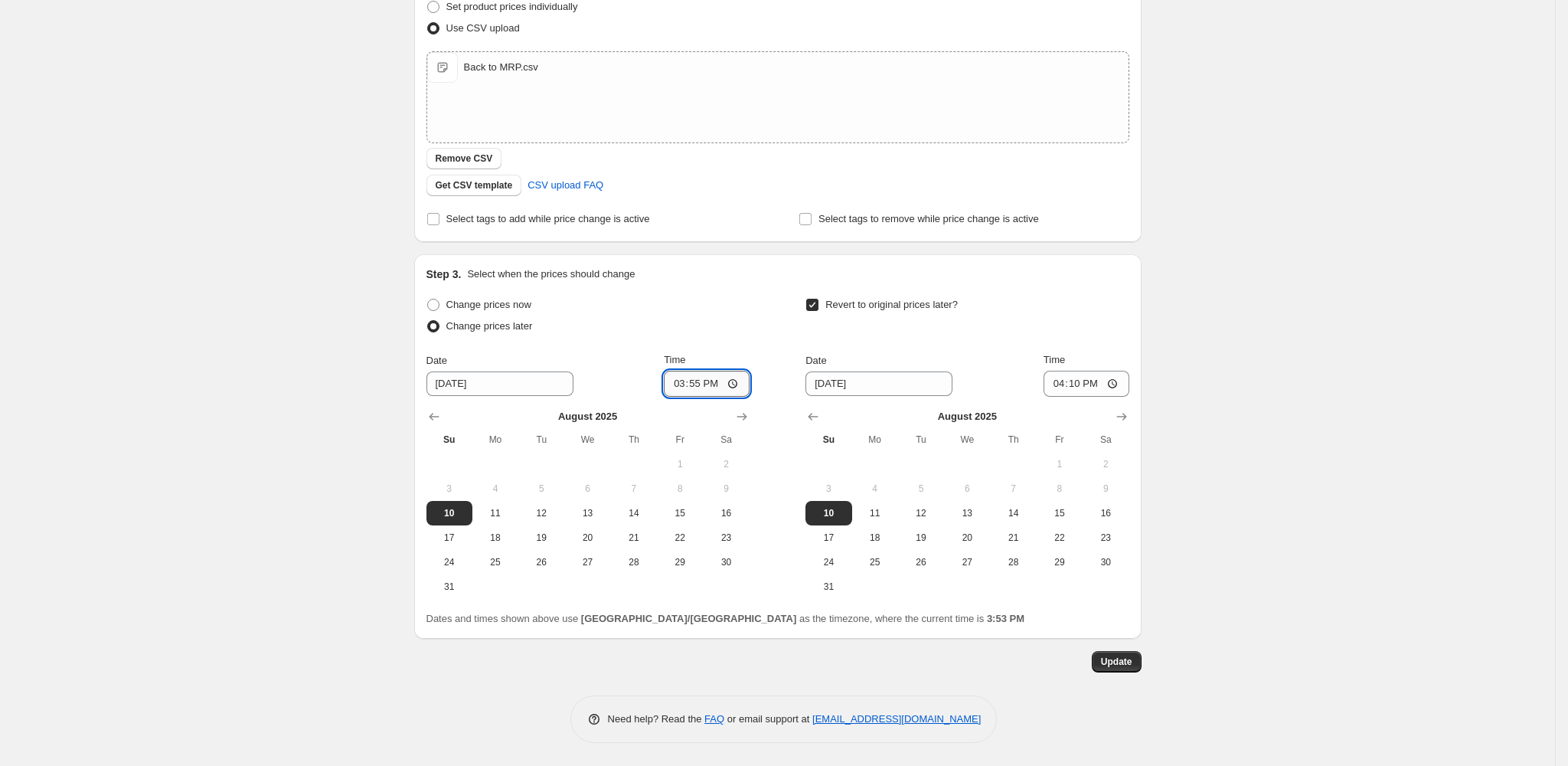
click at [714, 382] on input "15:55" at bounding box center [707, 384] width 86 height 26
type input "15:54"
click at [1119, 661] on span "Update" at bounding box center [1117, 661] width 32 height 12
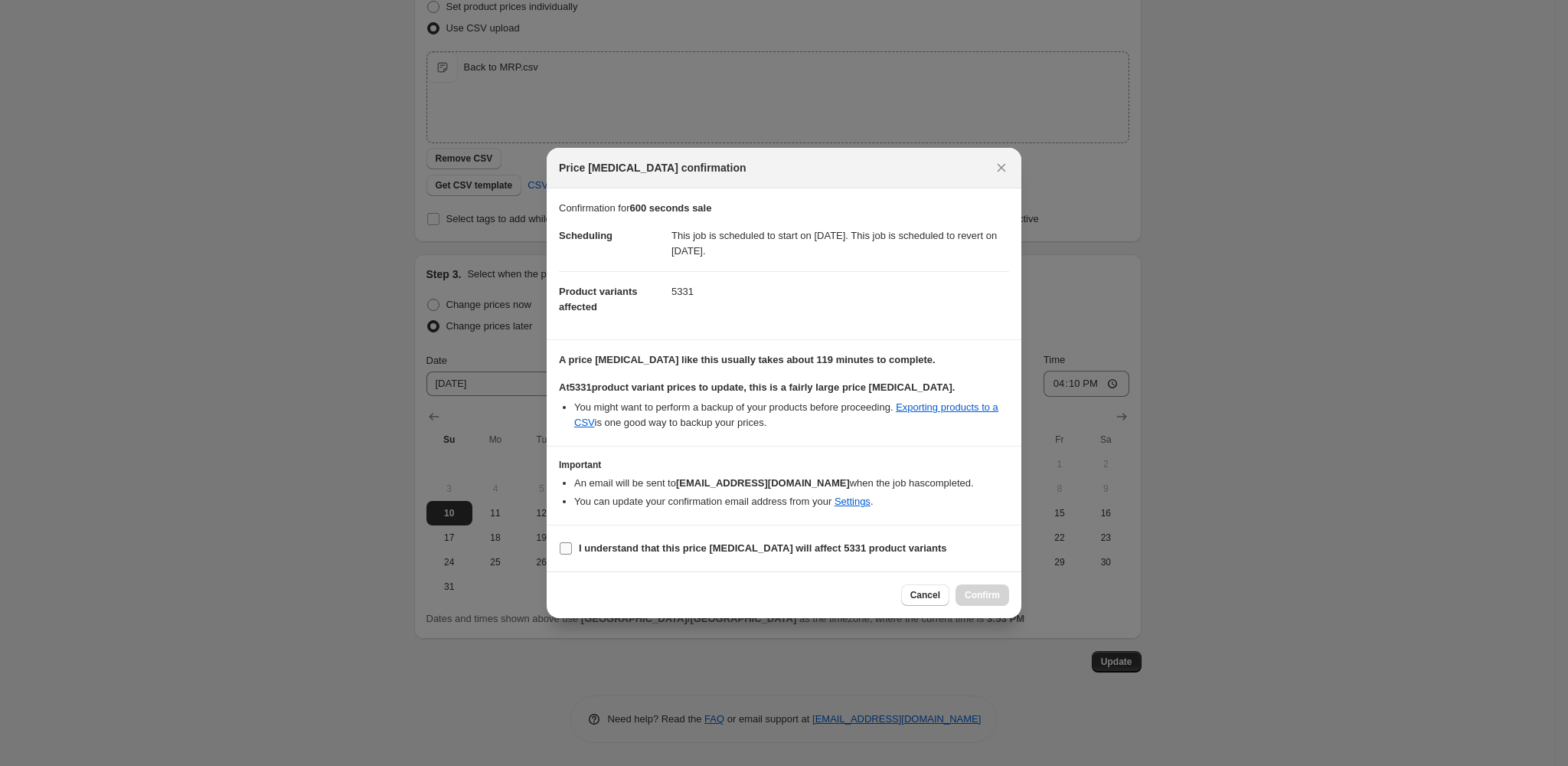
click at [807, 553] on b "I understand that this price [MEDICAL_DATA] will affect 5331 product variants" at bounding box center [762, 547] width 368 height 11
click at [572, 553] on input "I understand that this price [MEDICAL_DATA] will affect 5331 product variants" at bounding box center [566, 548] width 12 height 12
checkbox input "true"
click at [1008, 593] on button "Confirm" at bounding box center [982, 595] width 54 height 21
